Goal: Task Accomplishment & Management: Use online tool/utility

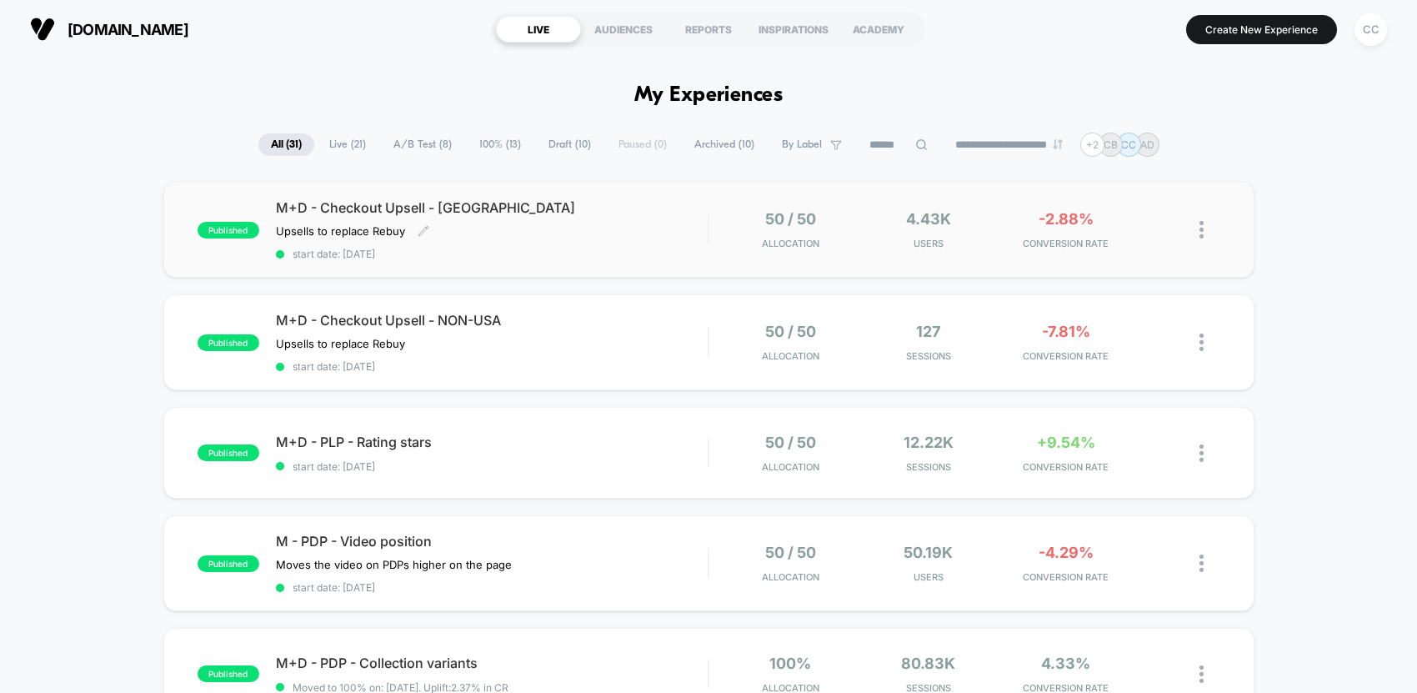
click at [543, 237] on div "Upsells to replace Rebuy Click to edit experience details Upsells to replace Re…" at bounding box center [427, 230] width 303 height 13
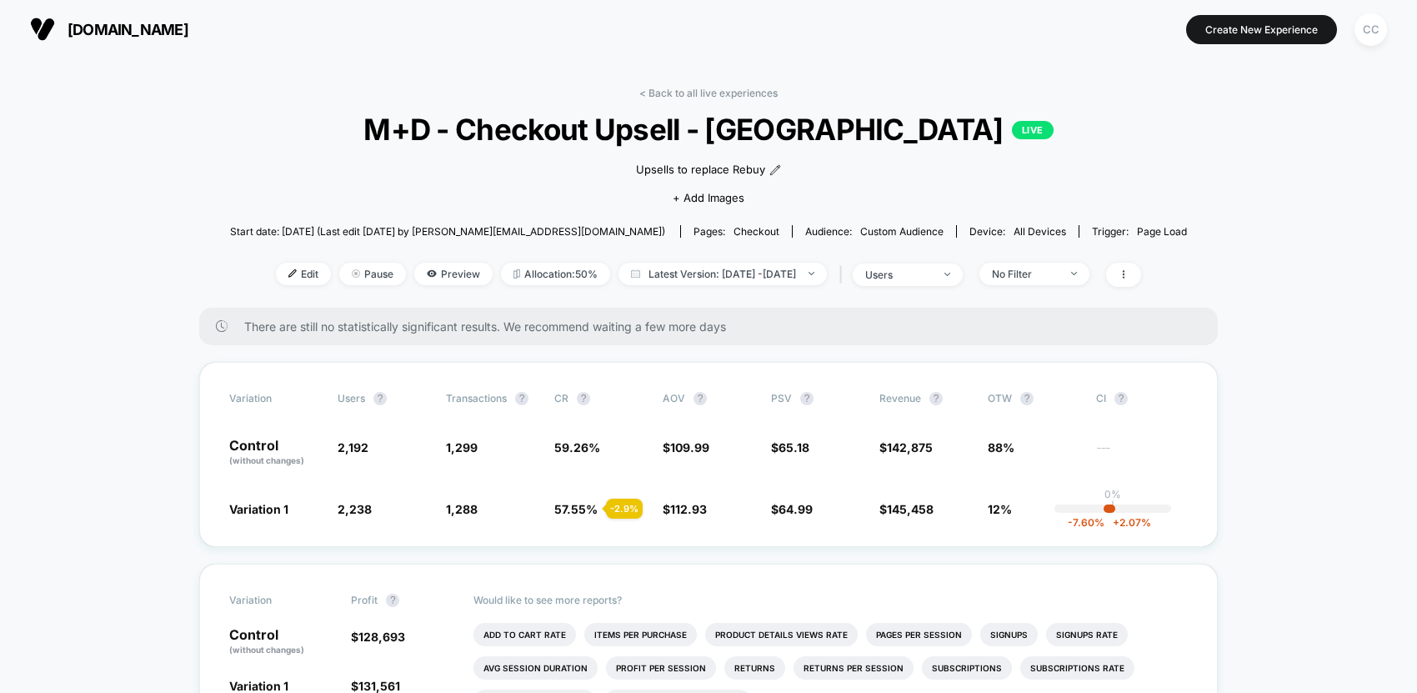
click at [288, 279] on span "Edit" at bounding box center [303, 274] width 55 height 23
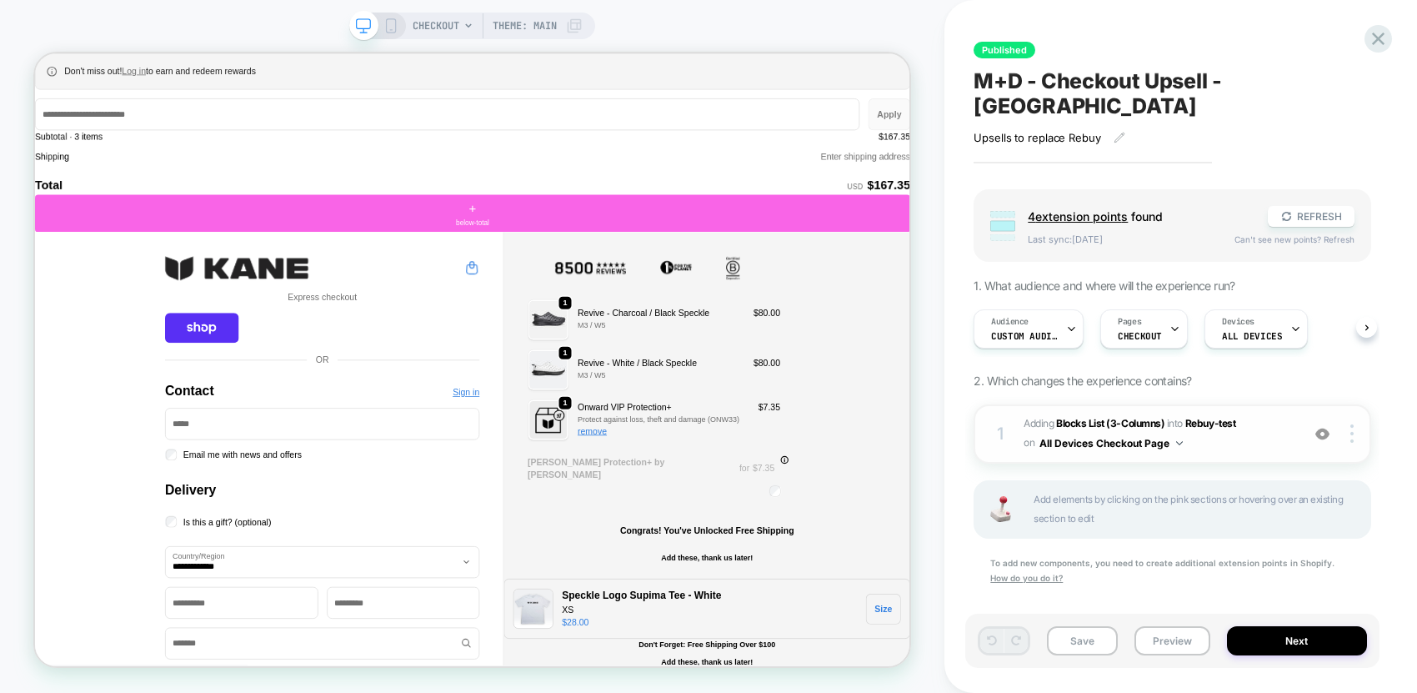
click at [1257, 414] on span "#_loomi_addon_1754361564209 Adding Blocks List (3-Columns) INTO Rebuy-test Rebu…" at bounding box center [1158, 433] width 268 height 39
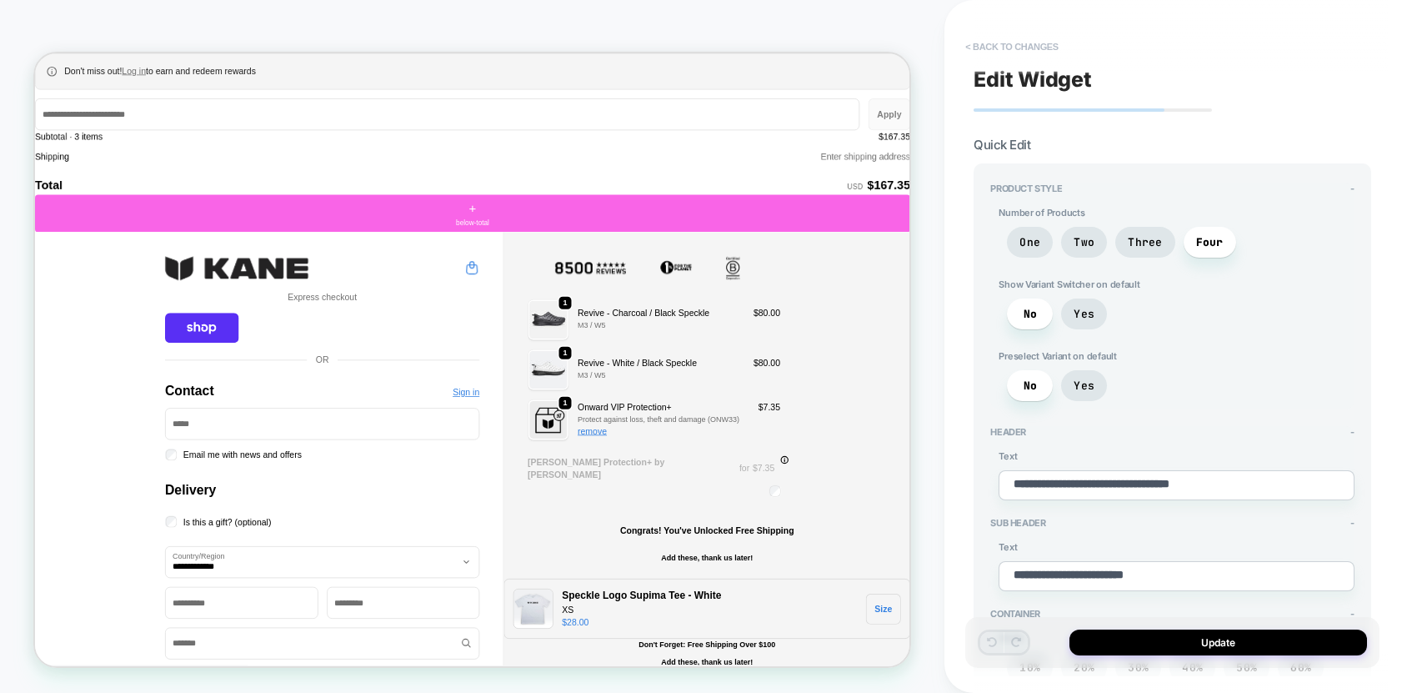
click at [1003, 49] on button "< Back to changes" at bounding box center [1012, 46] width 110 height 27
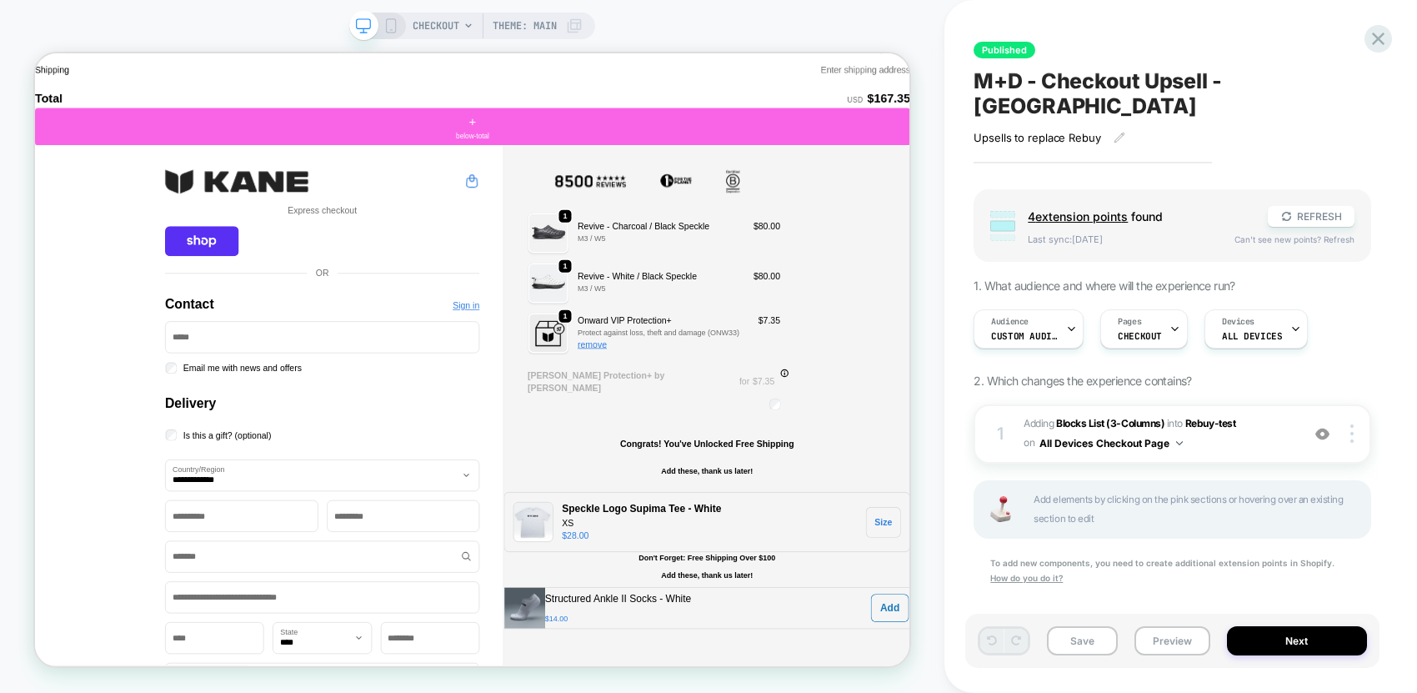
scroll to position [116, 0]
click at [1182, 441] on img at bounding box center [1180, 443] width 7 height 4
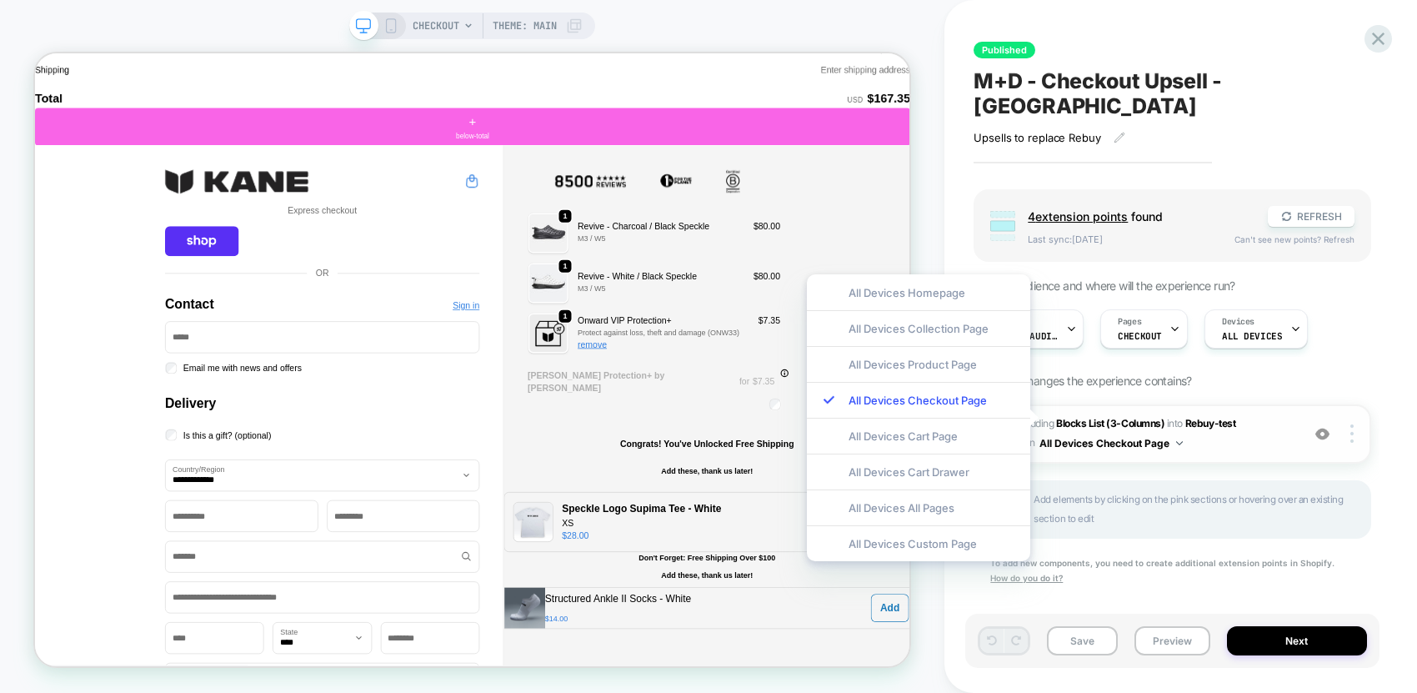
click at [1260, 417] on span "#_loomi_addon_1754361564209 Adding Blocks List (3-Columns) INTO Rebuy-test Rebu…" at bounding box center [1158, 433] width 268 height 39
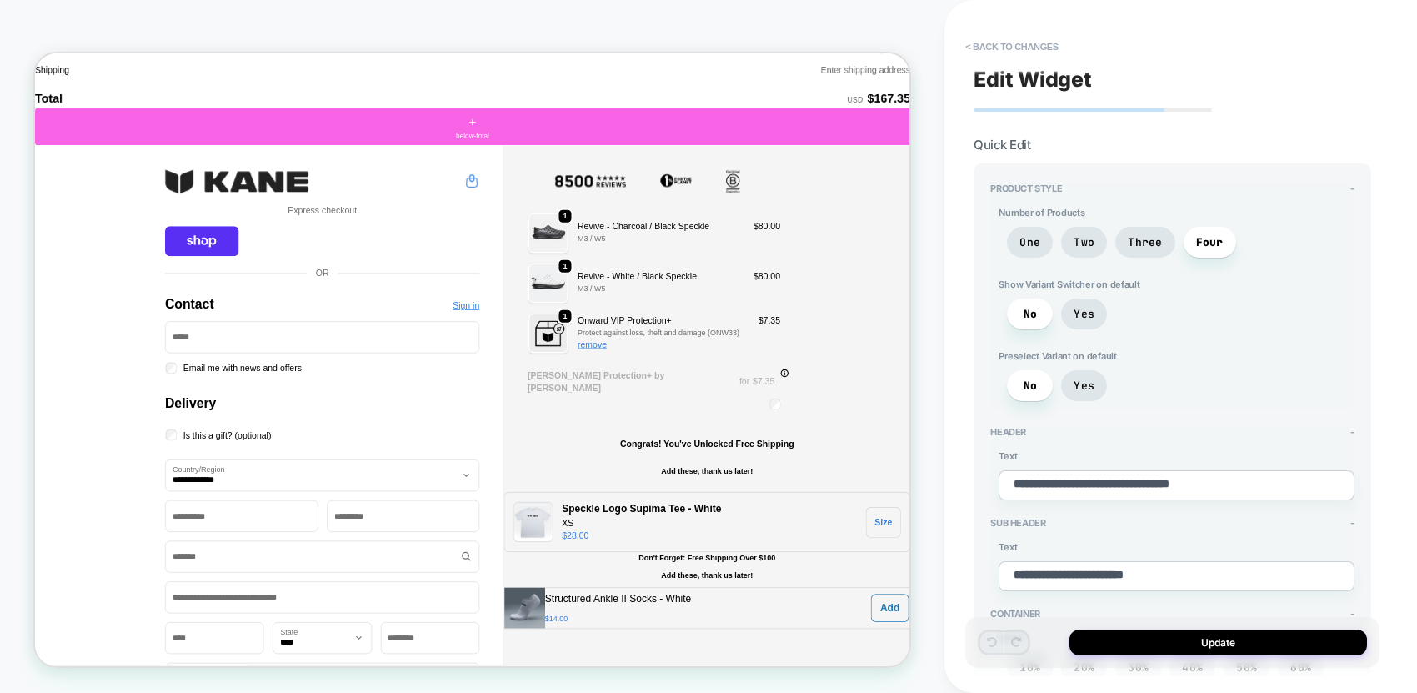
type textarea "*"
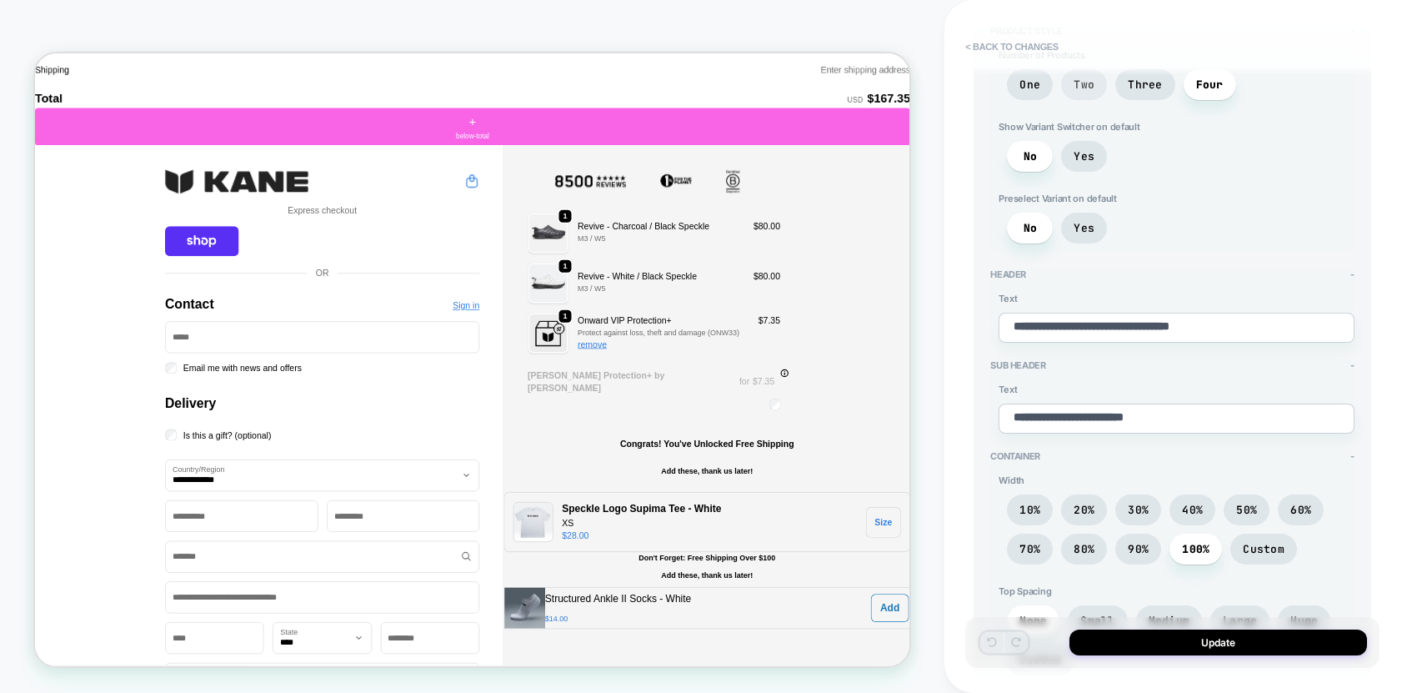
scroll to position [0, 0]
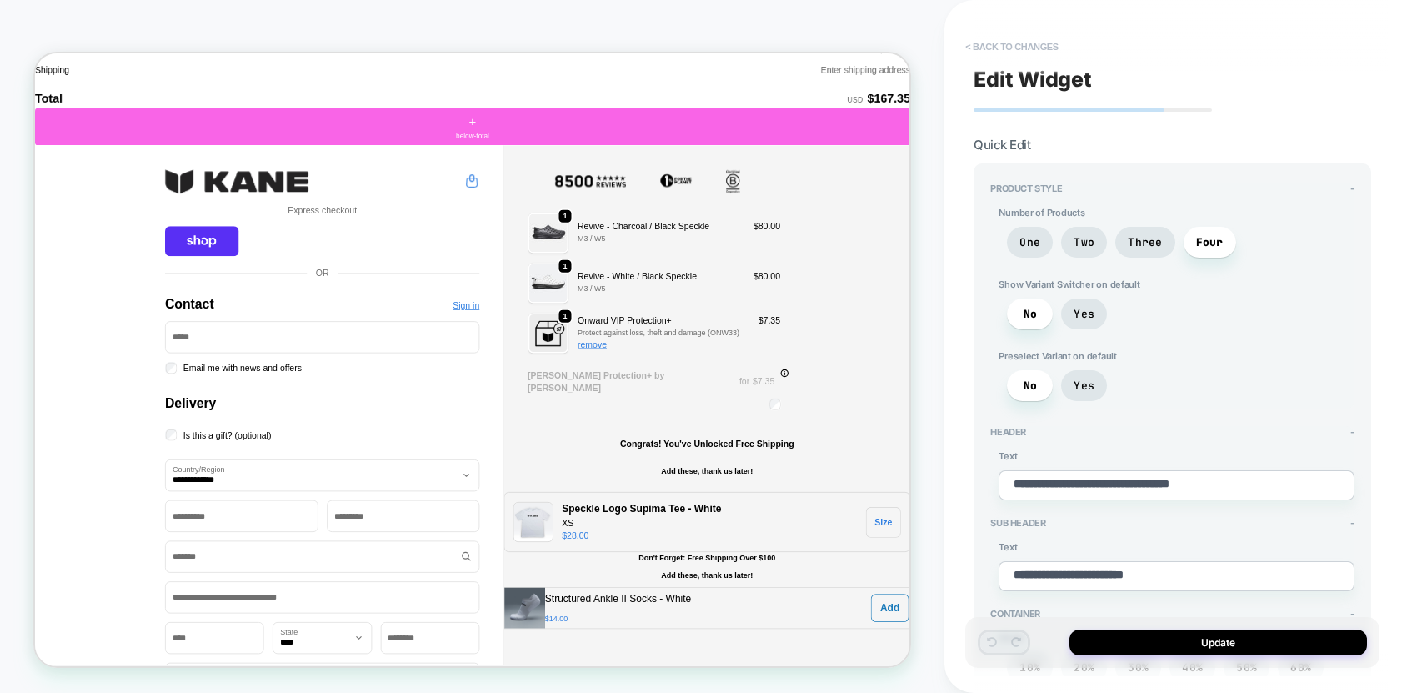
click at [986, 47] on button "< Back to changes" at bounding box center [1012, 46] width 110 height 27
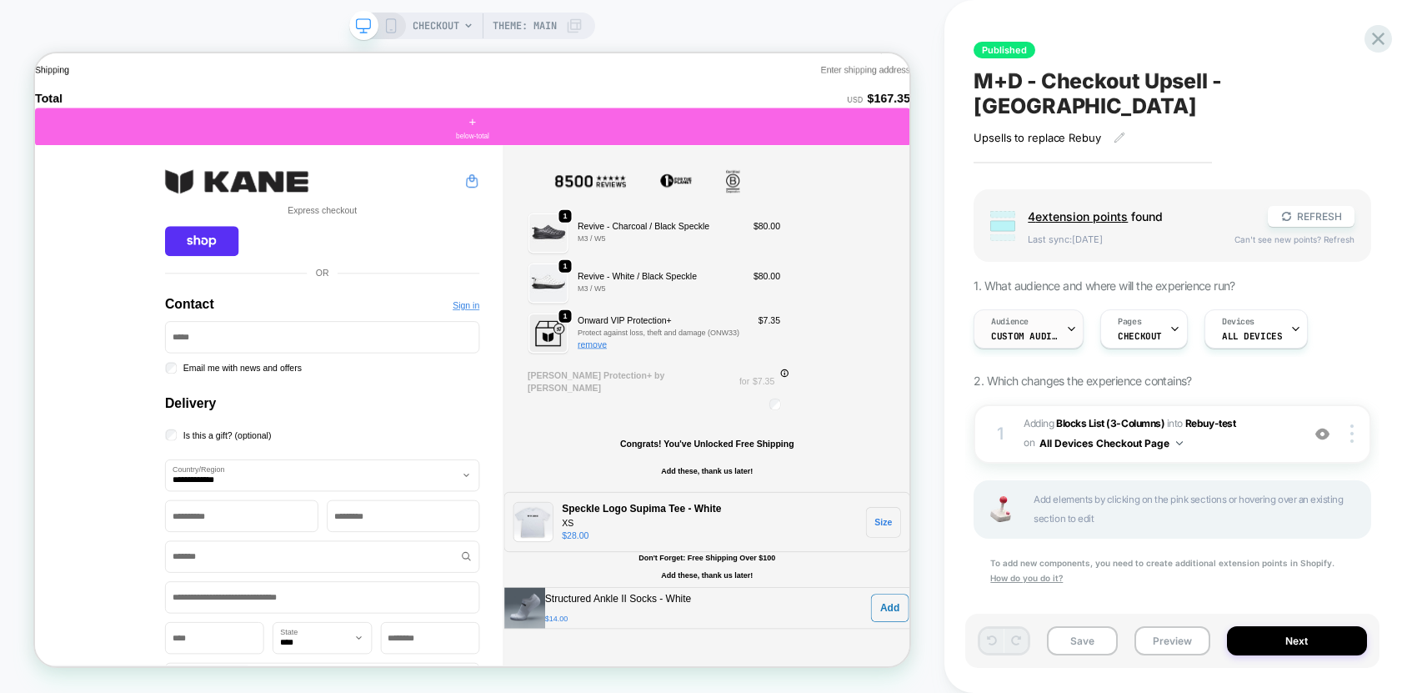
click at [1020, 330] on span "Custom Audience" at bounding box center [1024, 336] width 67 height 12
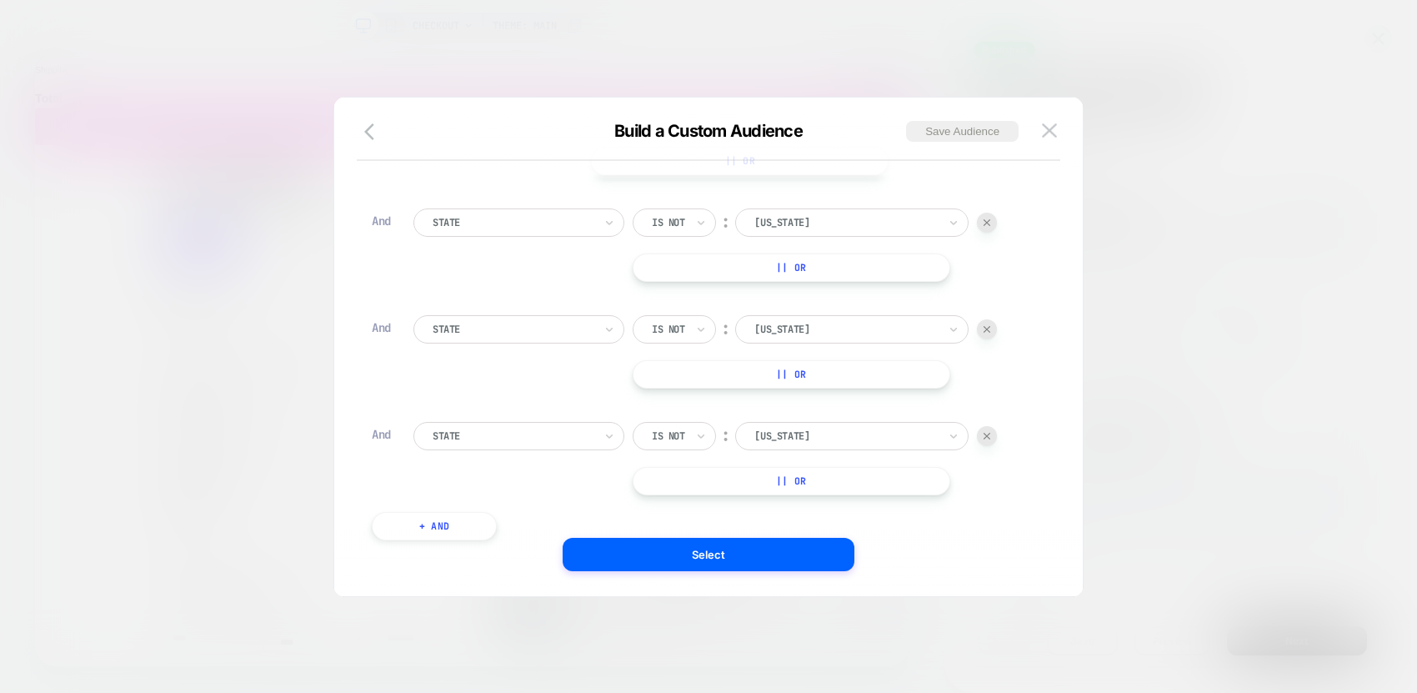
scroll to position [171, 0]
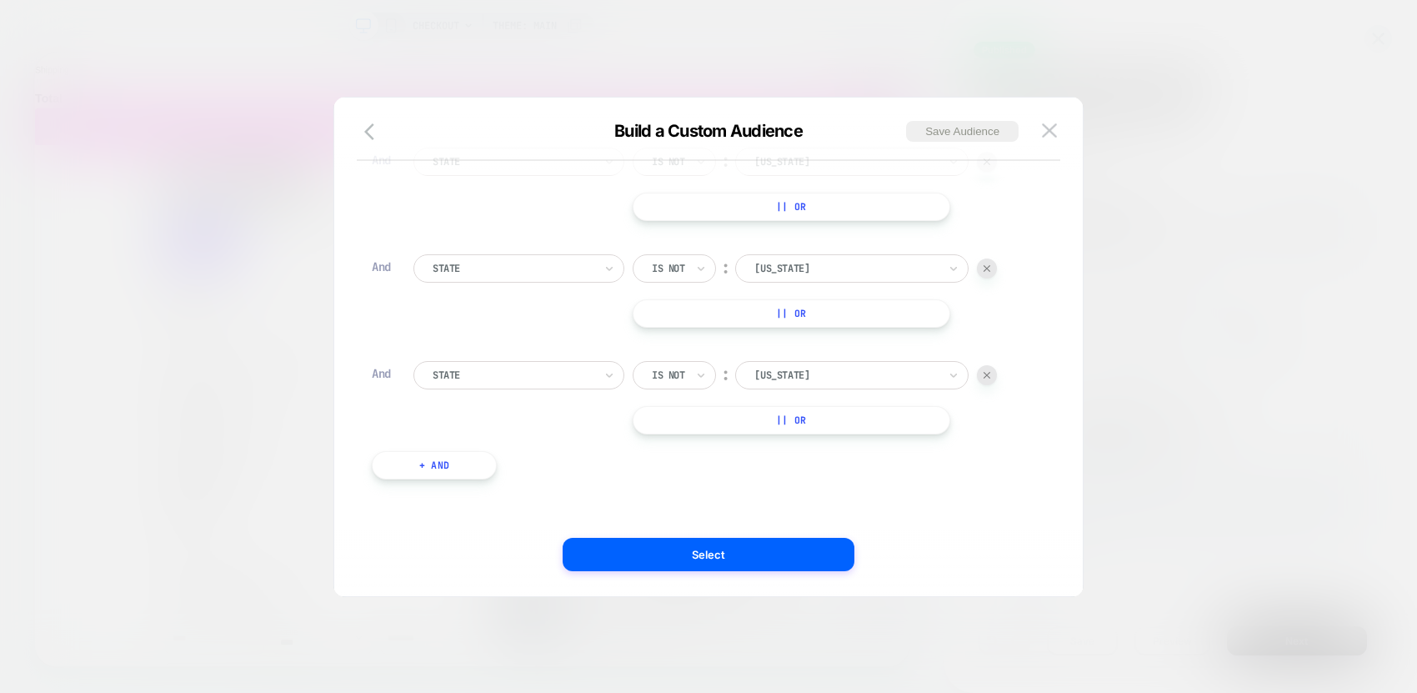
click at [471, 470] on button "+ And" at bounding box center [434, 465] width 125 height 28
click at [509, 483] on div at bounding box center [513, 481] width 161 height 15
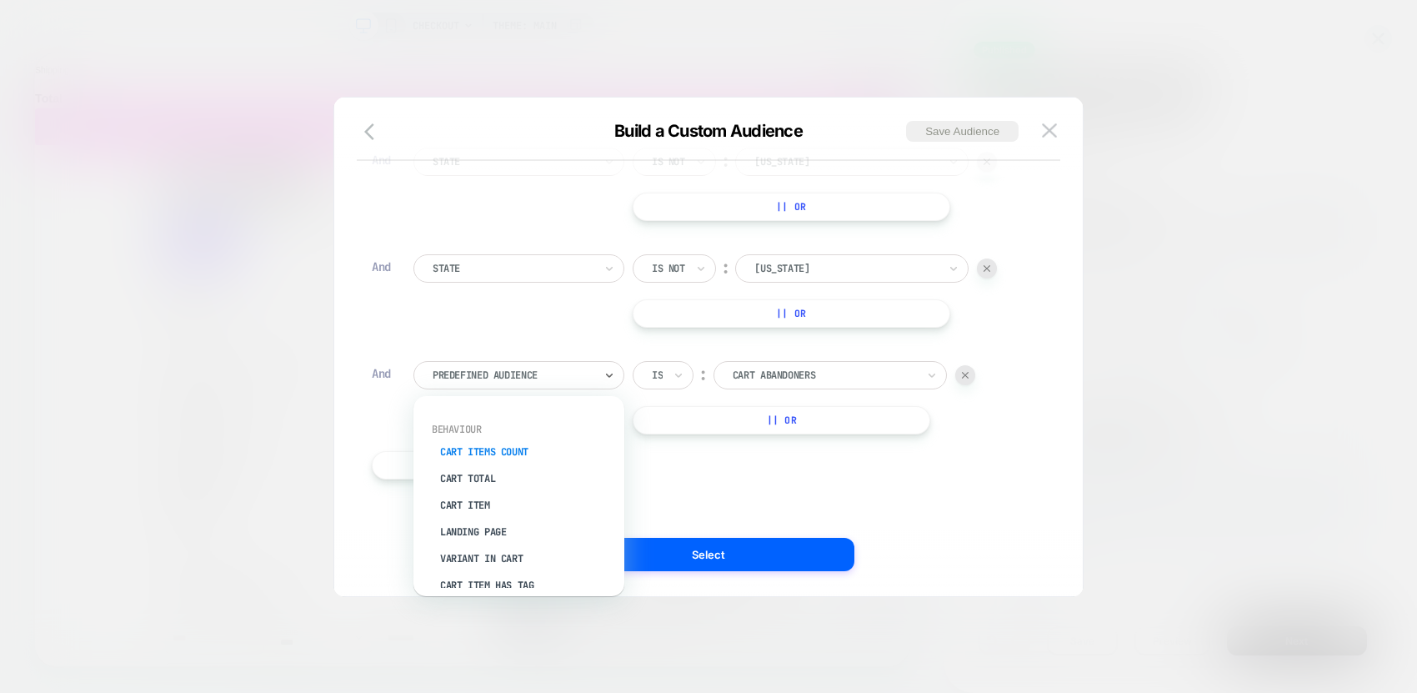
scroll to position [183, 0]
click at [485, 477] on div "Cart Total" at bounding box center [527, 477] width 194 height 27
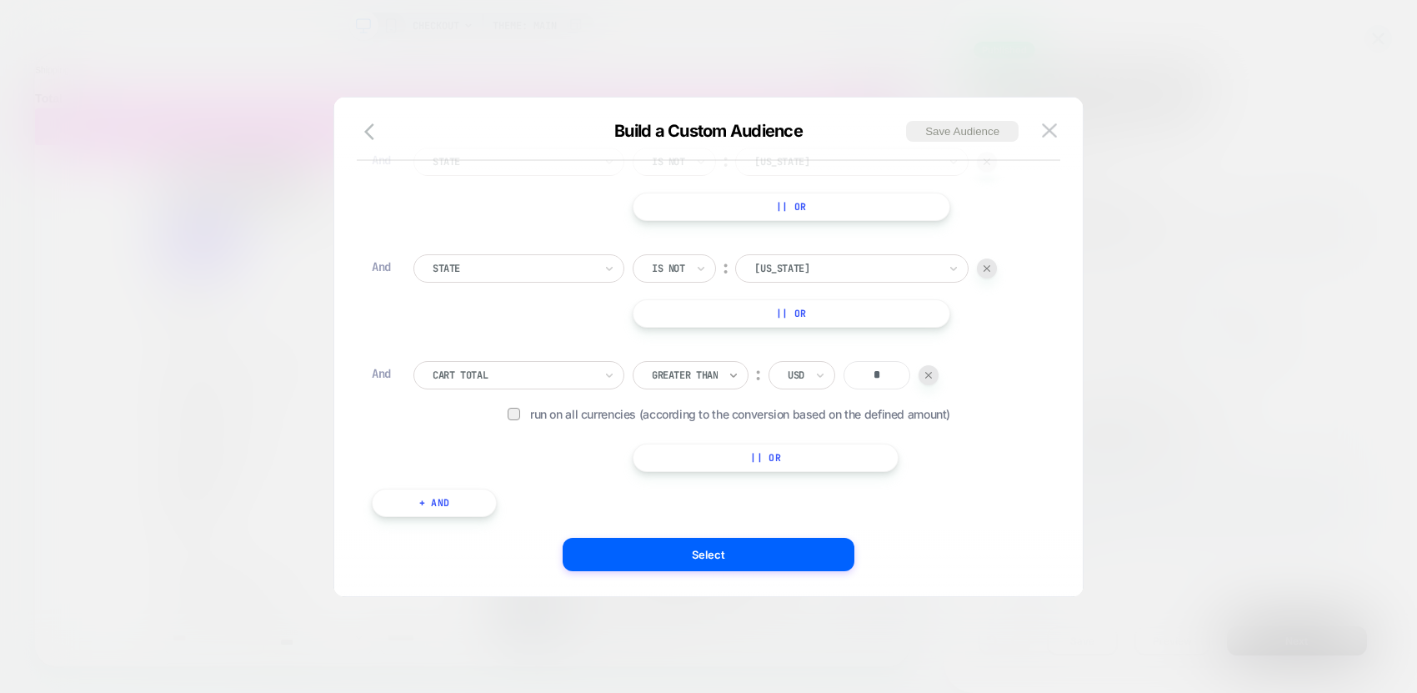
click at [730, 374] on icon at bounding box center [734, 375] width 12 height 17
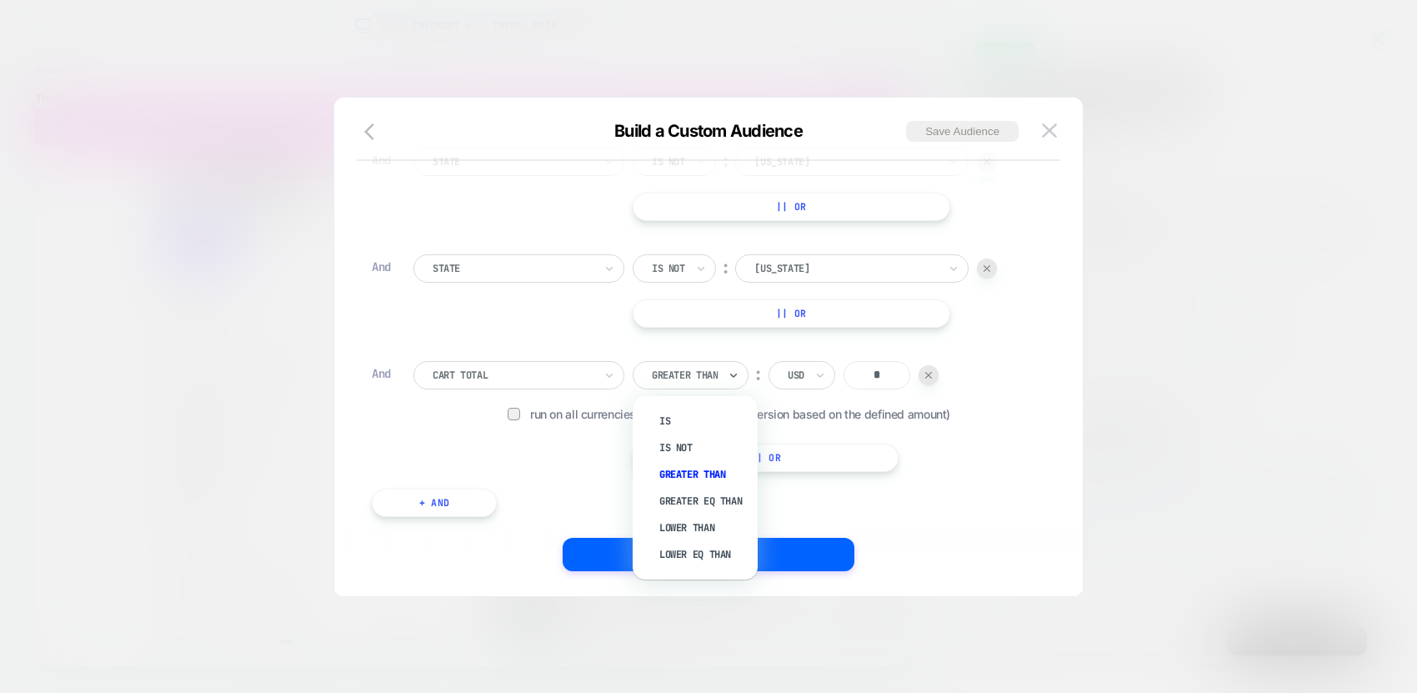
click at [1043, 483] on div "Use our query builder to tailor the target audience to the experience Country I…" at bounding box center [700, 347] width 699 height 432
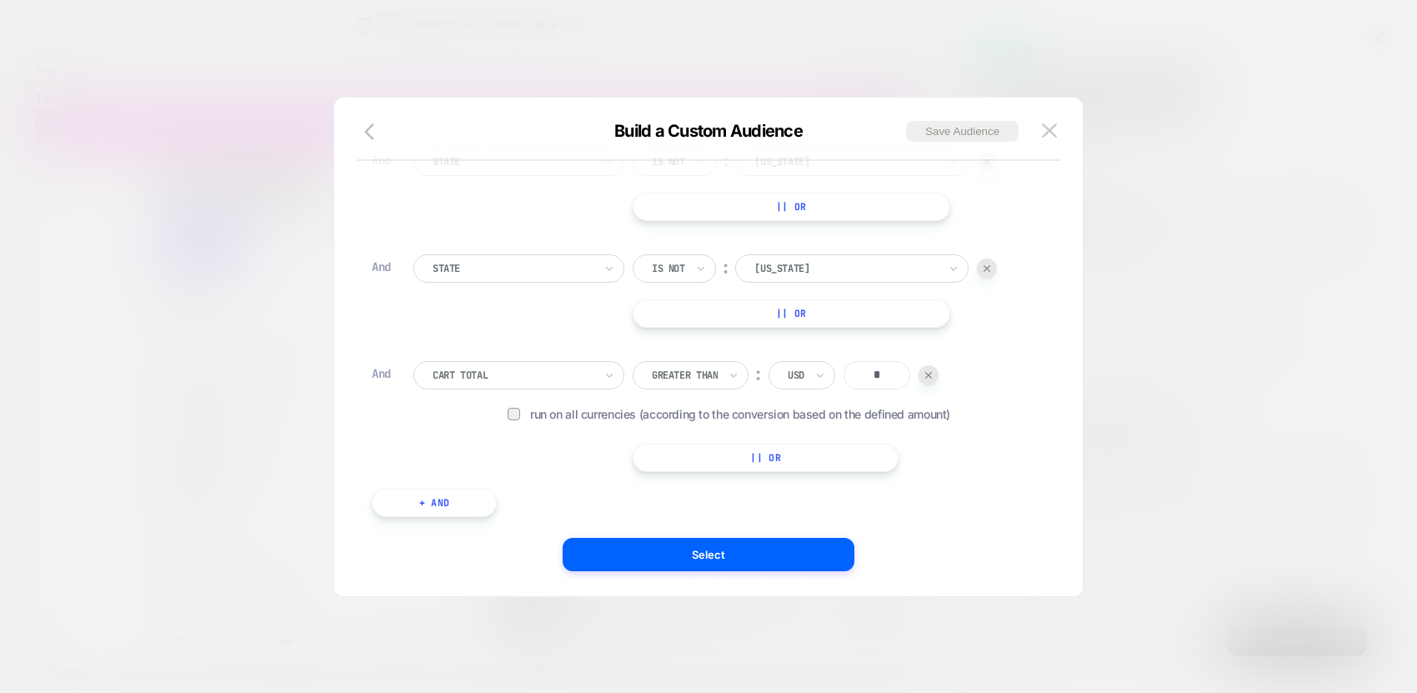
drag, startPoint x: 1058, startPoint y: 128, endPoint x: 1056, endPoint y: 136, distance: 8.5
click at [1058, 128] on button at bounding box center [1049, 130] width 25 height 25
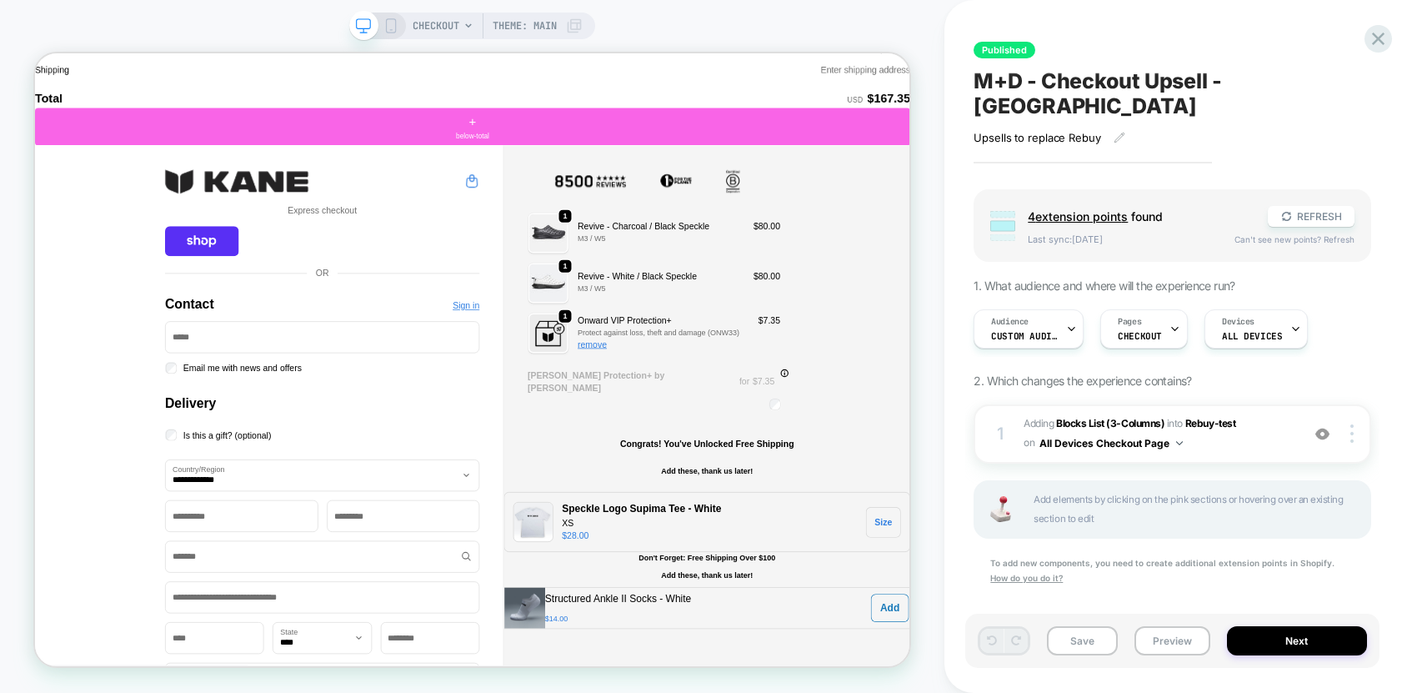
scroll to position [0, 0]
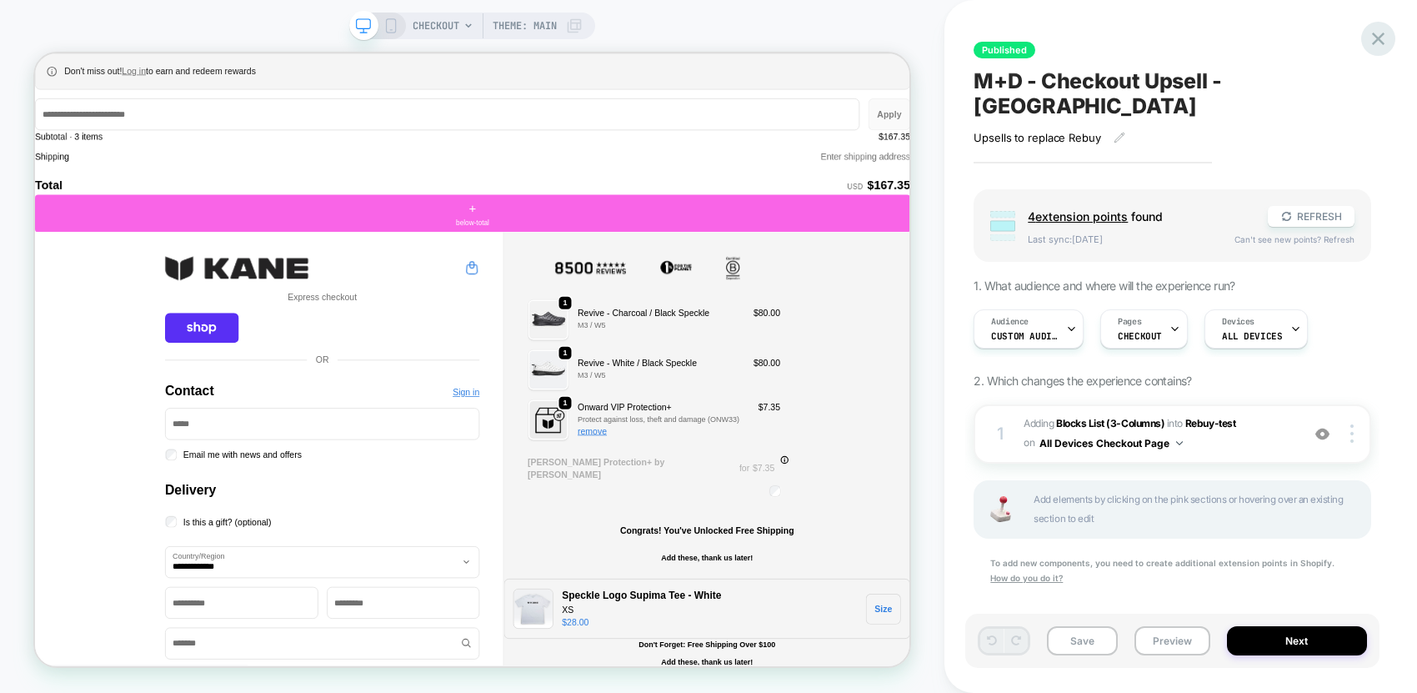
click at [1382, 33] on icon at bounding box center [1378, 39] width 23 height 23
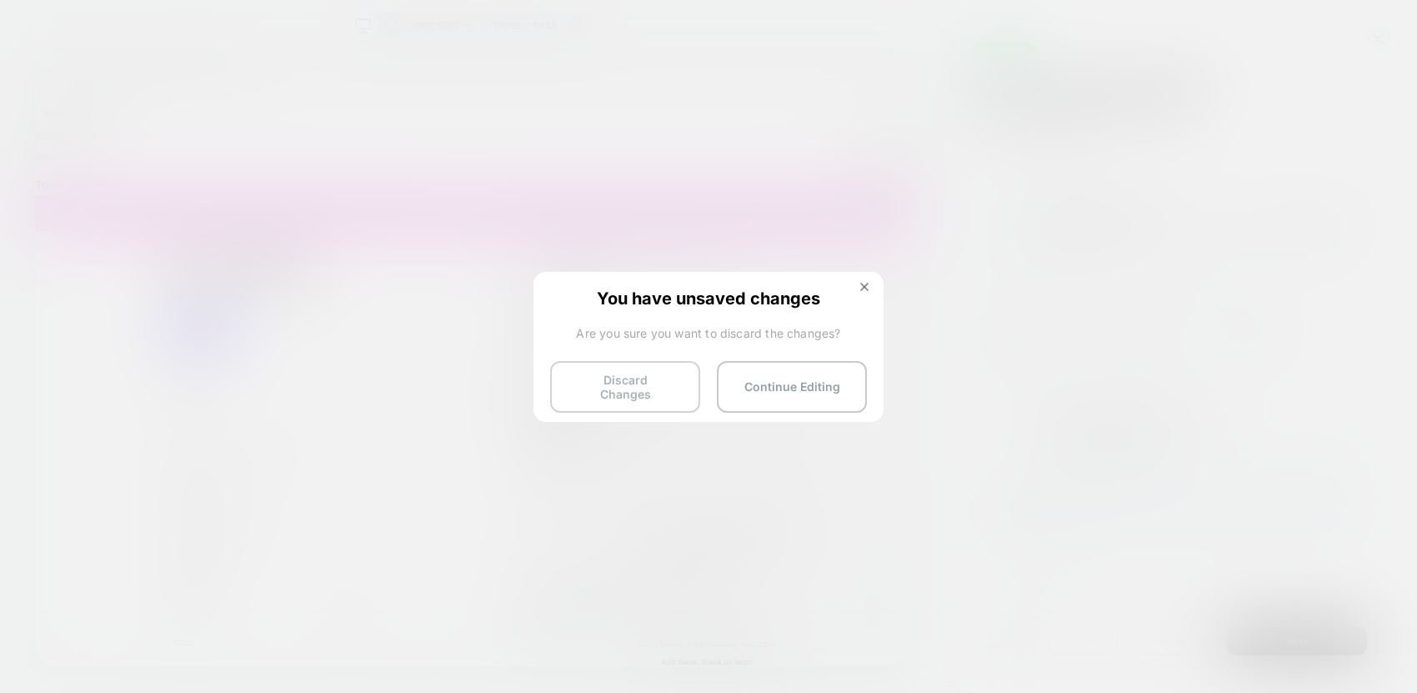
click at [635, 384] on button "Discard Changes" at bounding box center [625, 387] width 150 height 52
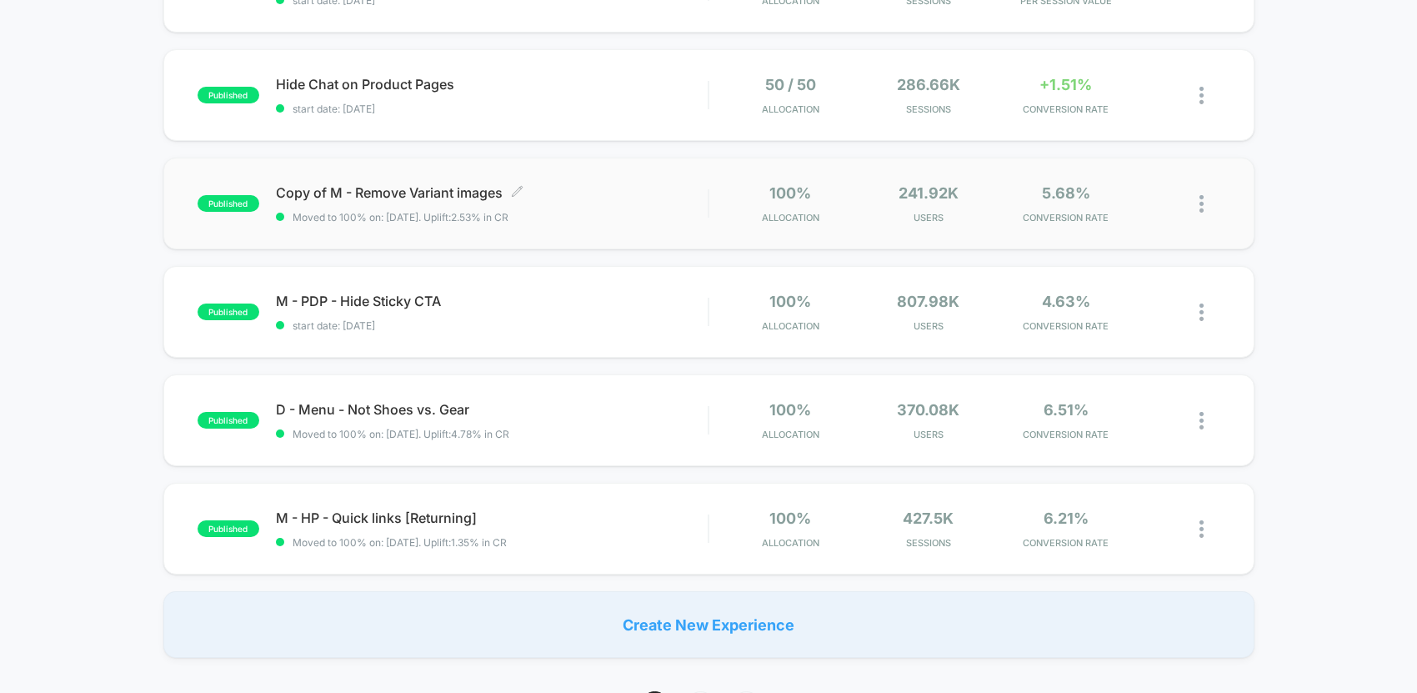
scroll to position [1095, 0]
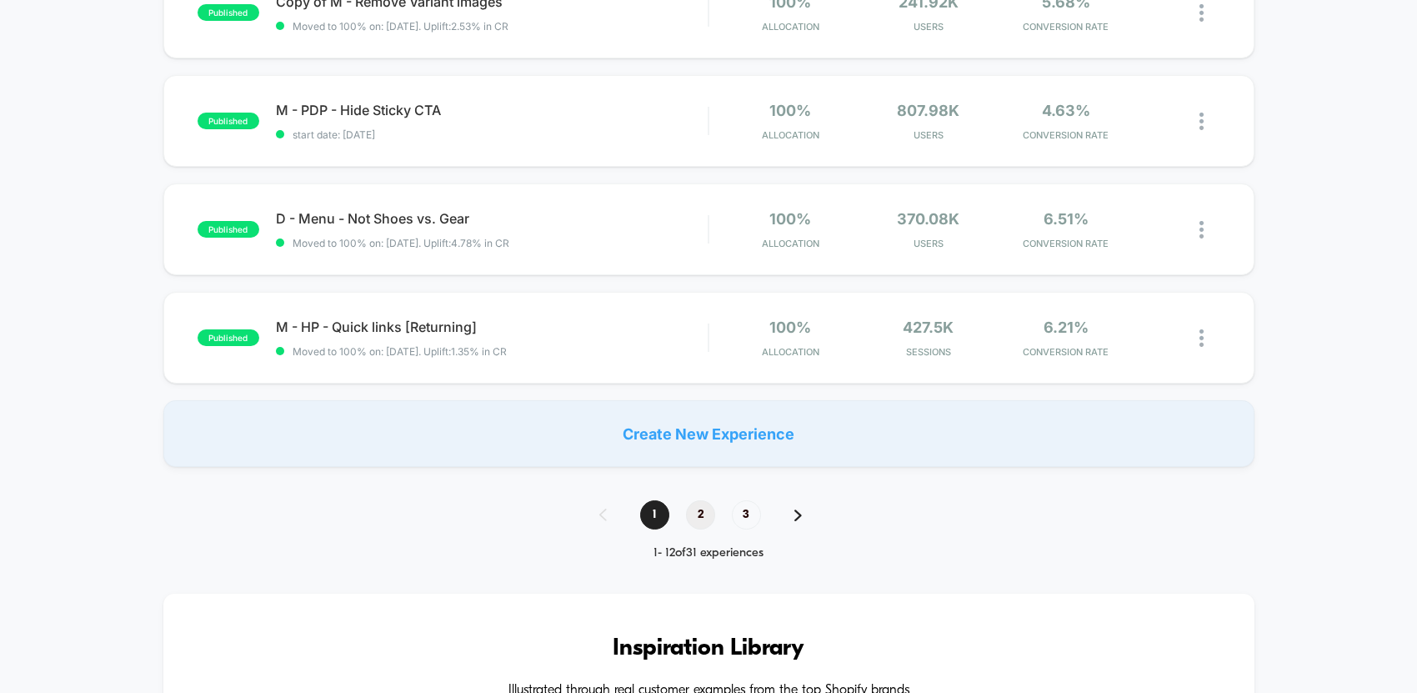
click at [714, 517] on span "2" at bounding box center [700, 514] width 29 height 29
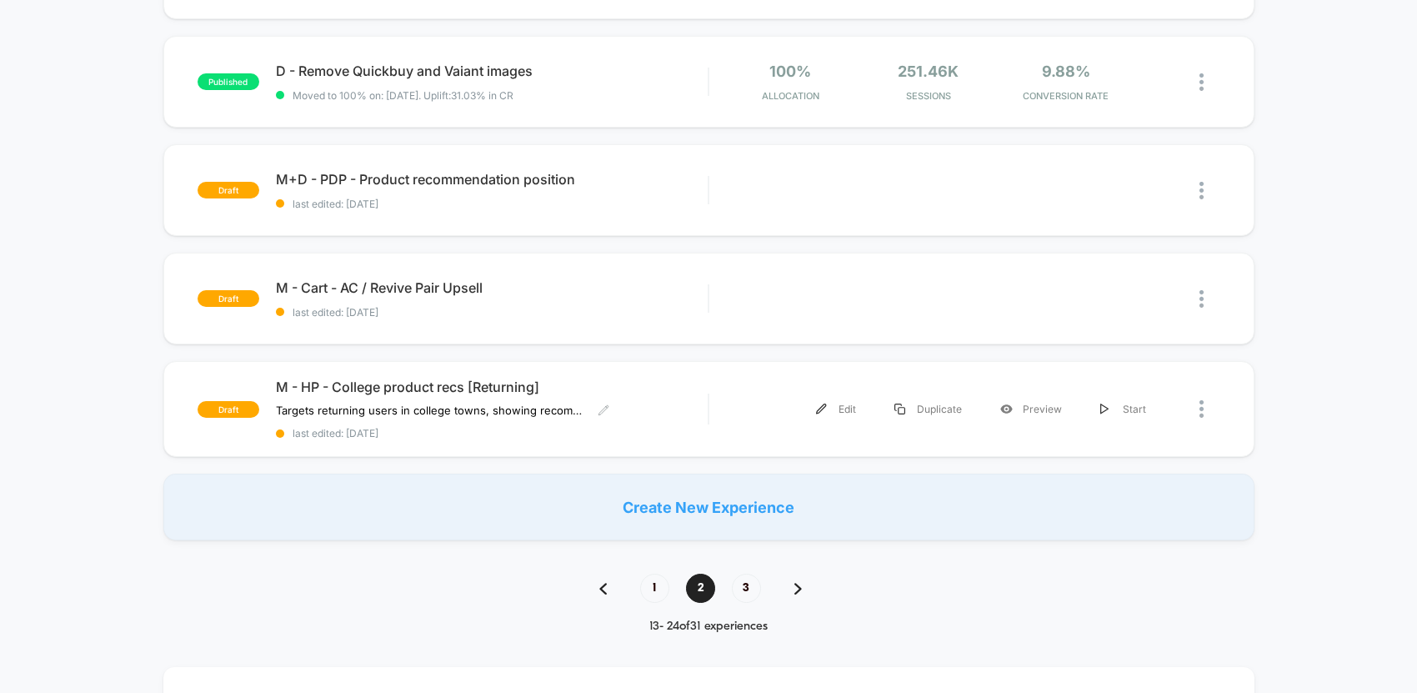
scroll to position [1028, 0]
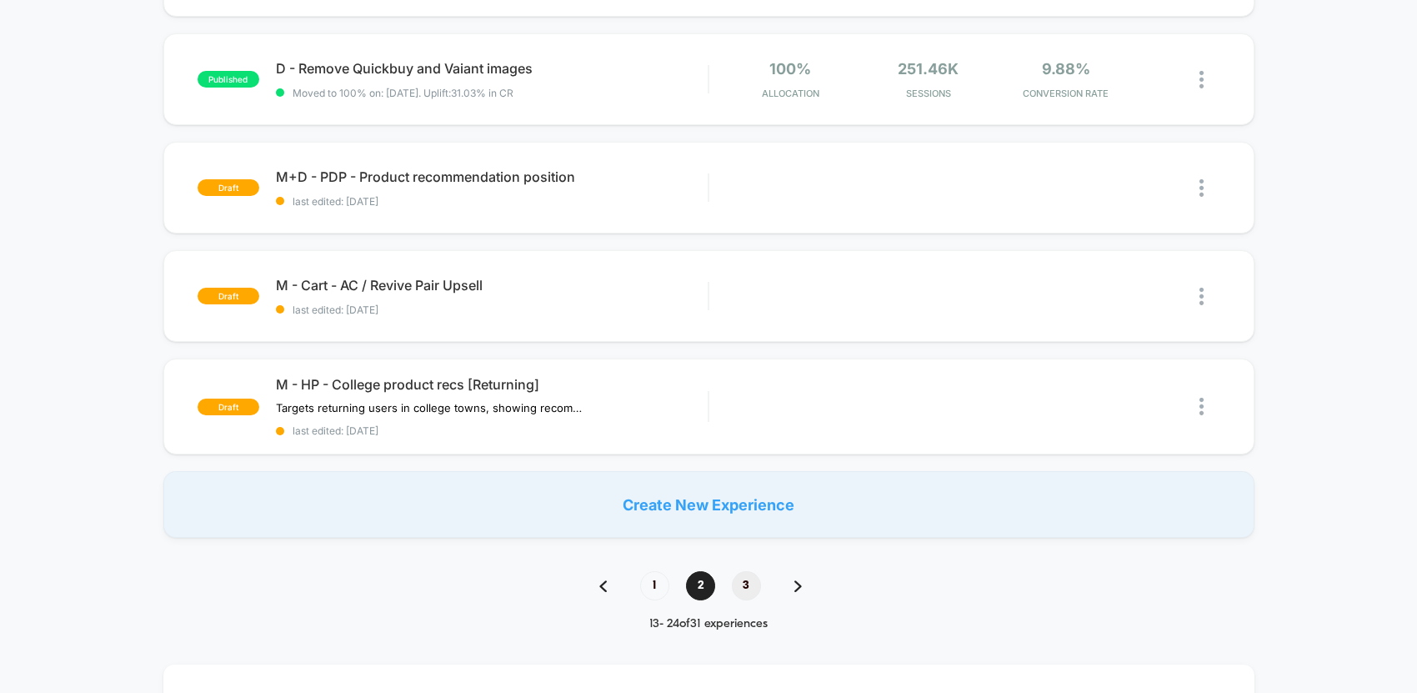
click at [750, 590] on span "3" at bounding box center [746, 585] width 29 height 29
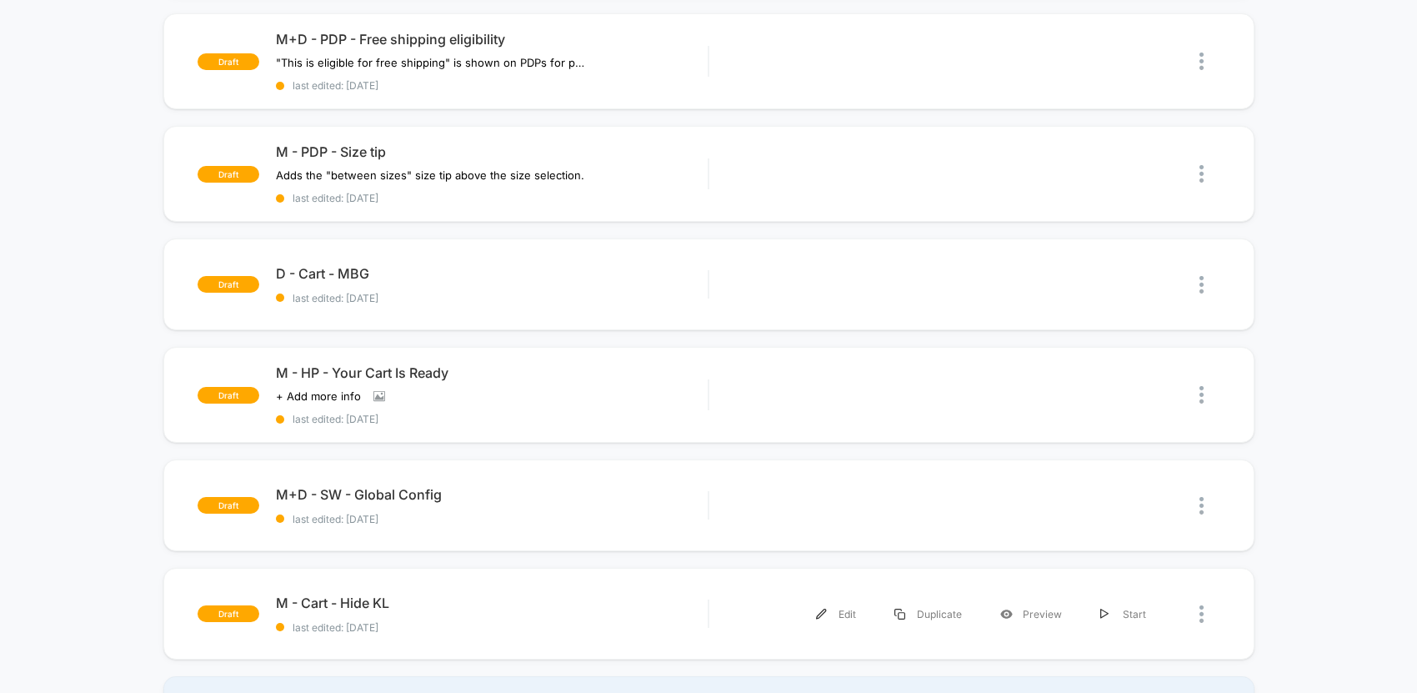
scroll to position [0, 0]
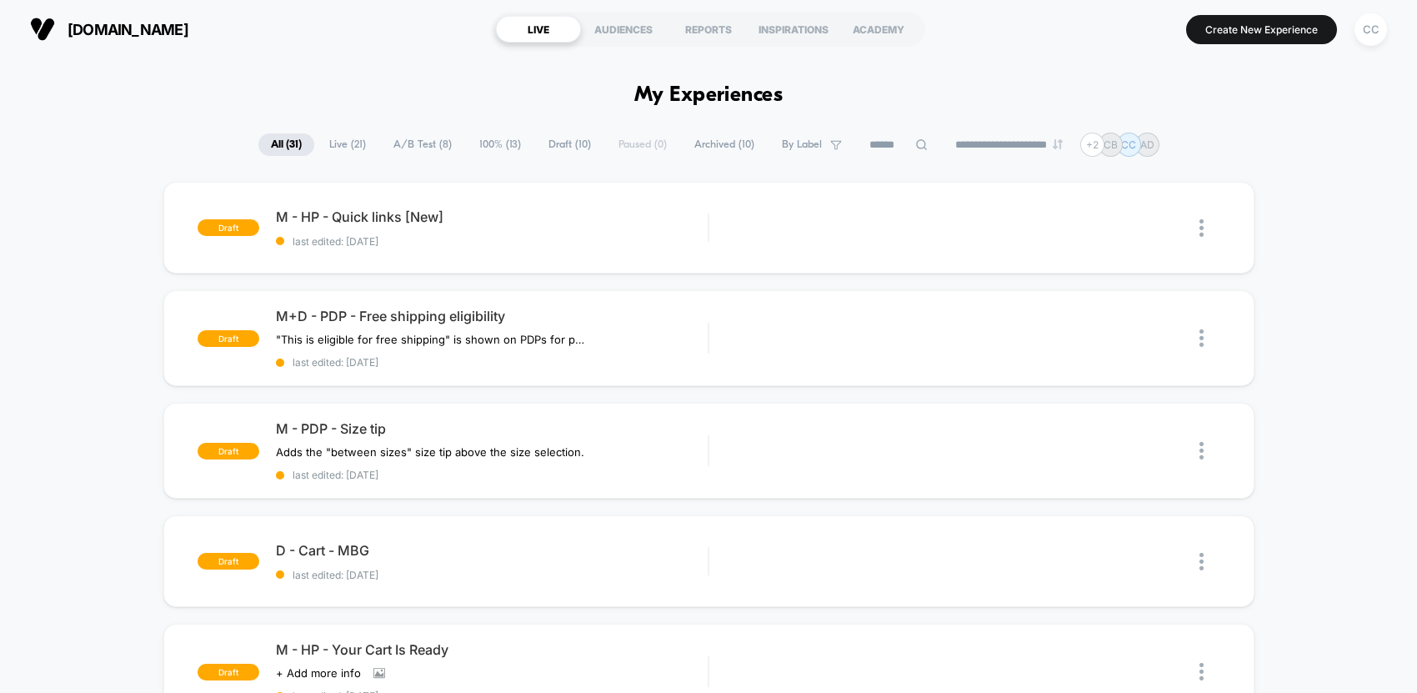
click at [277, 148] on span "All ( 31 )" at bounding box center [286, 144] width 56 height 23
click at [345, 150] on span "Live ( 21 )" at bounding box center [348, 144] width 62 height 23
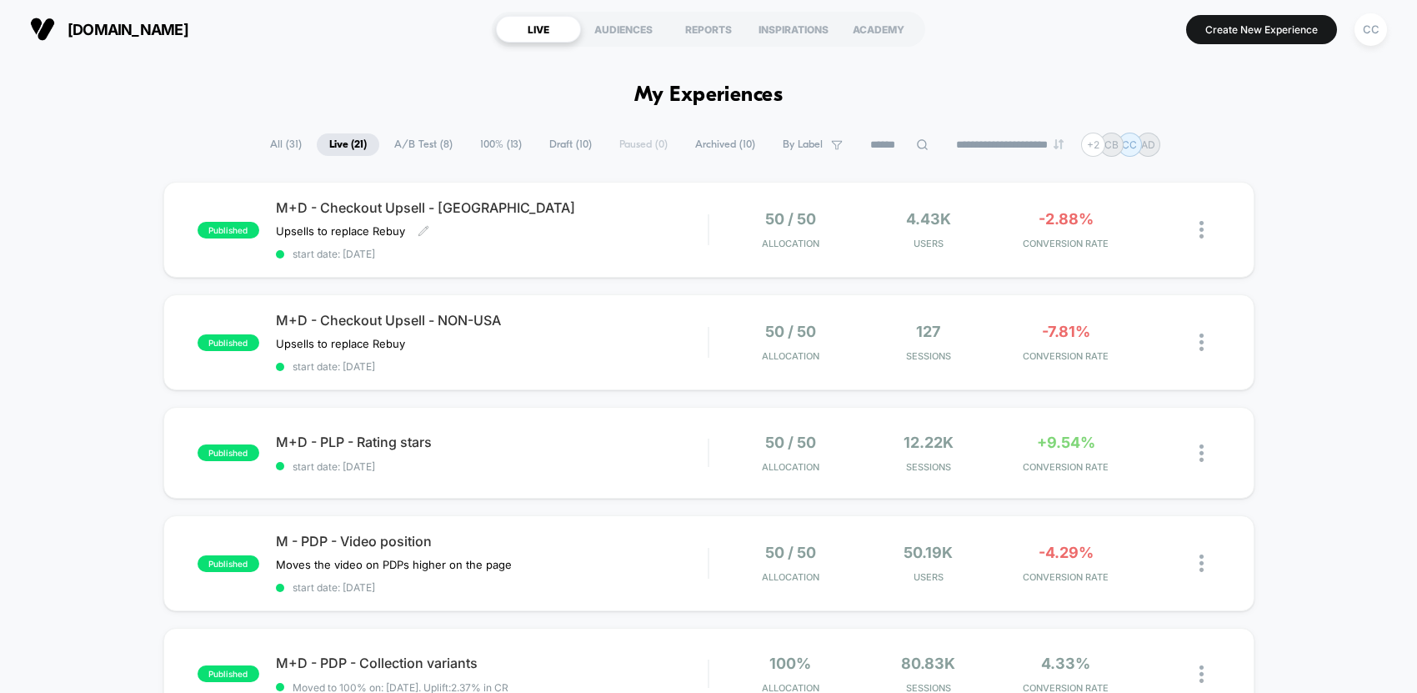
click at [572, 245] on div "M+D - Checkout Upsell - USA Upsells to replace Rebuy Click to edit experience d…" at bounding box center [492, 229] width 433 height 61
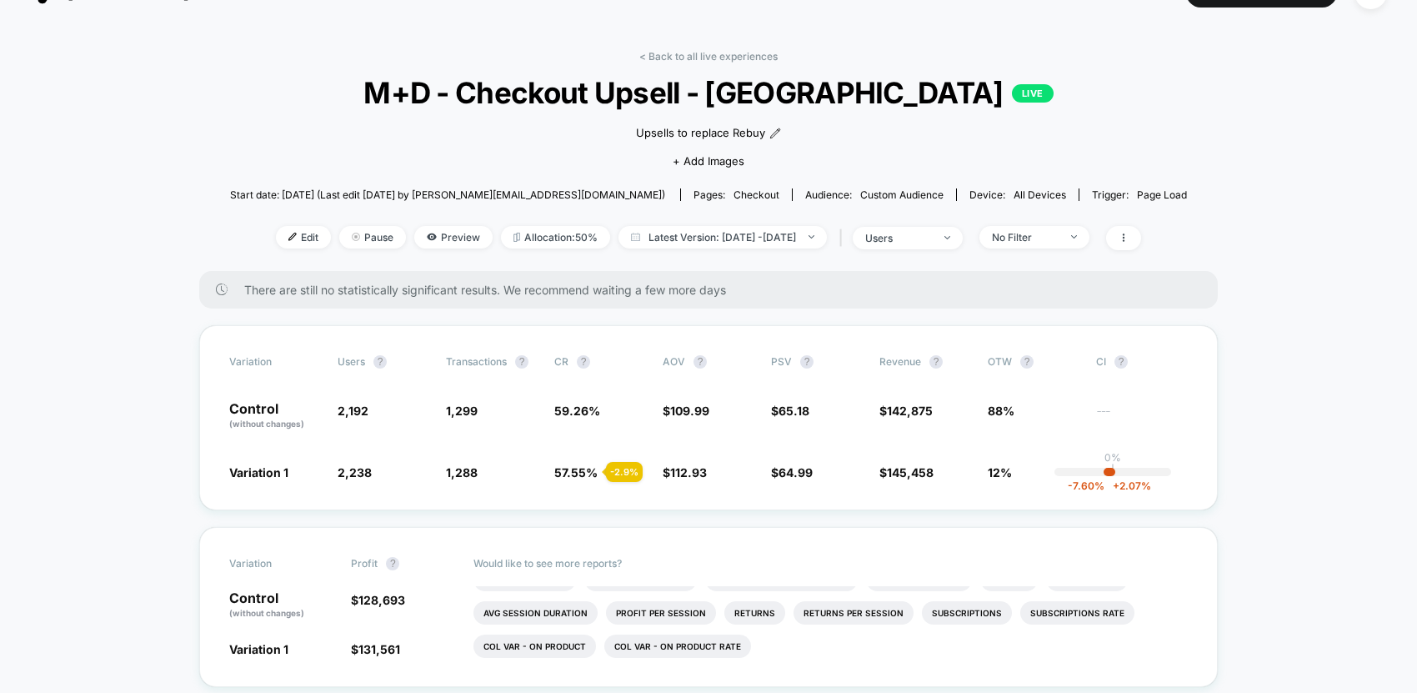
scroll to position [29, 0]
